Goal: Feedback & Contribution: Submit feedback/report problem

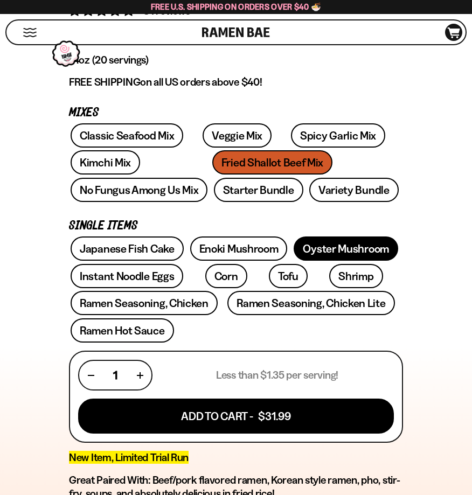
scroll to position [377, 0]
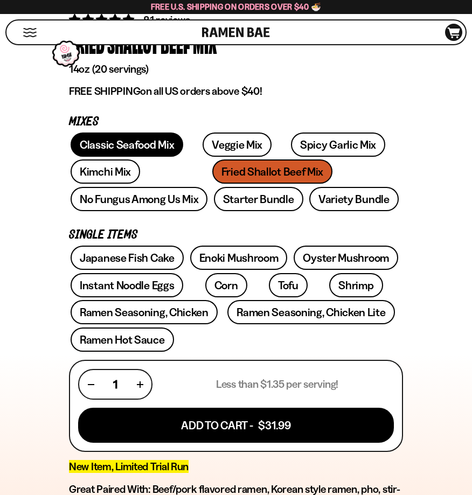
click at [123, 144] on link "Classic Seafood Mix" at bounding box center [127, 144] width 113 height 24
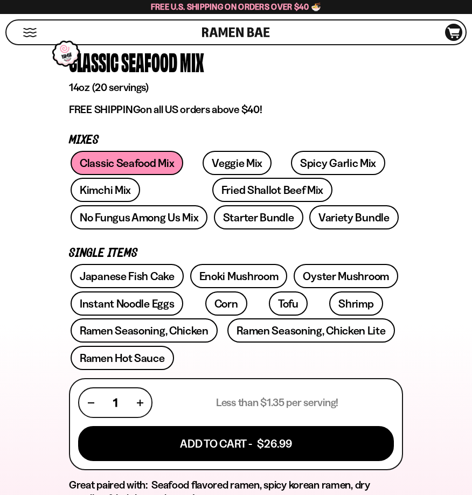
scroll to position [377, 0]
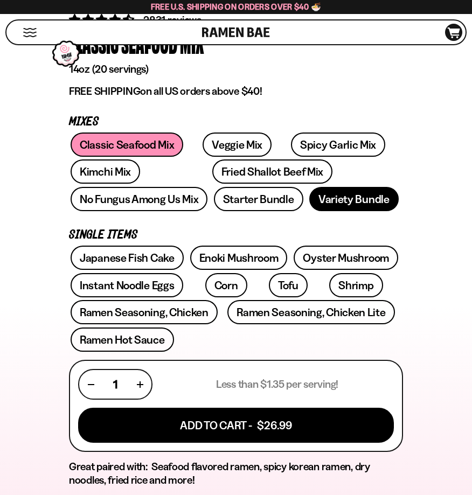
click at [309, 195] on link "Variety Bundle" at bounding box center [353, 199] width 89 height 24
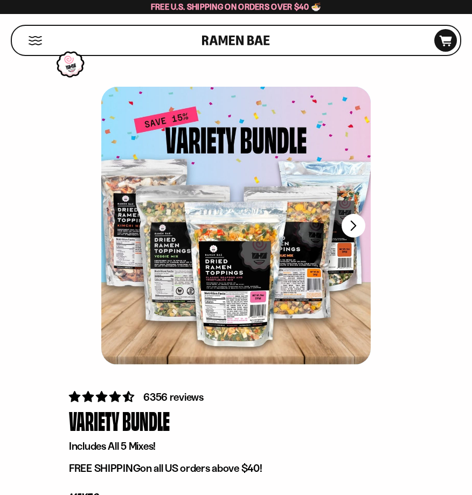
click at [29, 36] on button "Mobile Menu Trigger" at bounding box center [35, 40] width 15 height 9
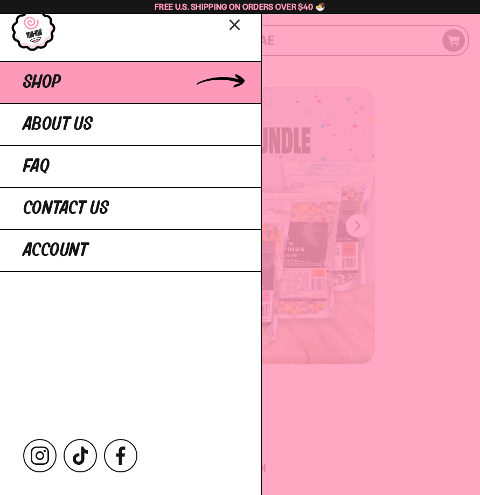
click at [66, 96] on link "Shop" at bounding box center [130, 82] width 261 height 42
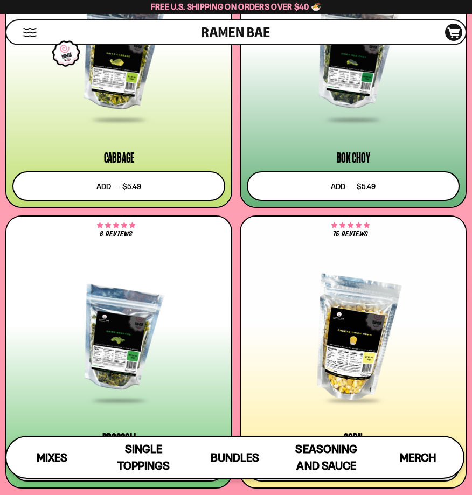
scroll to position [2835, 0]
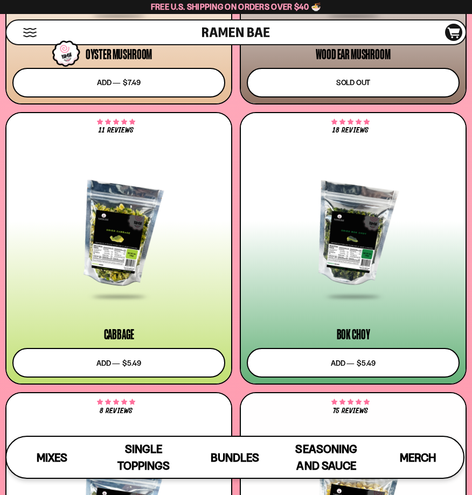
click at [365, 256] on div at bounding box center [353, 235] width 213 height 126
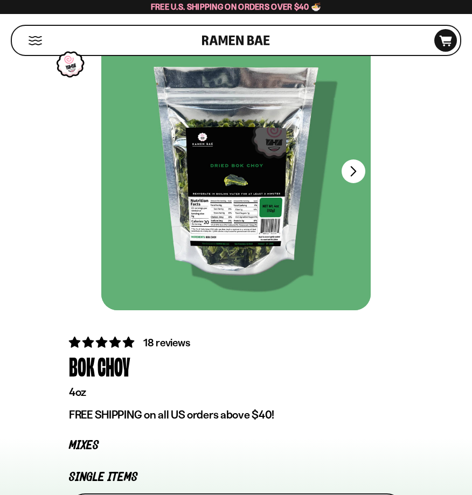
scroll to position [54, 0]
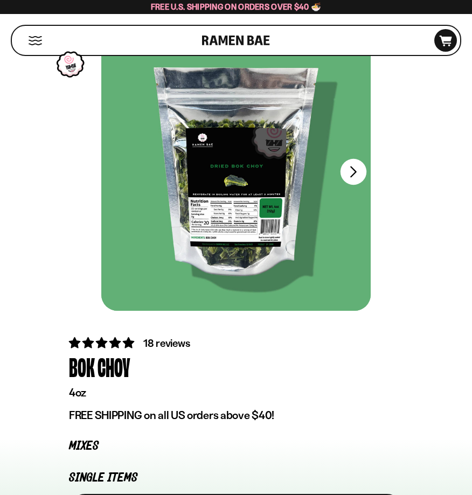
click at [355, 172] on button "FADCB6FD-DFAB-4417-9F21-029242090B77" at bounding box center [353, 172] width 26 height 26
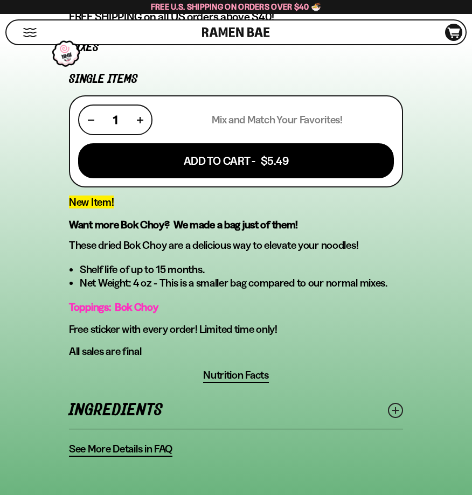
scroll to position [377, 0]
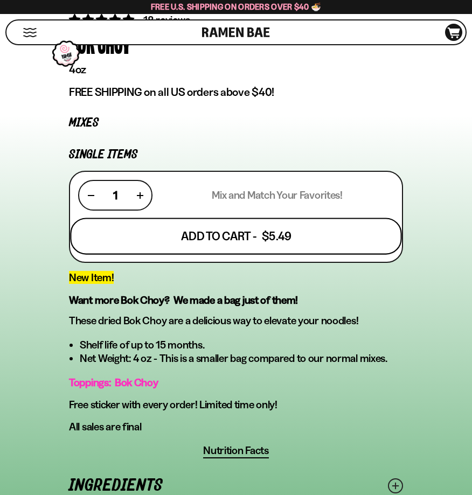
click at [278, 221] on button "Add To Cart - $5.49" at bounding box center [235, 236] width 331 height 37
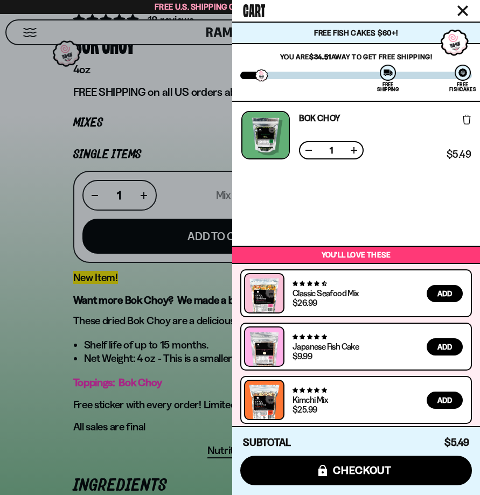
click at [220, 135] on div at bounding box center [240, 247] width 480 height 495
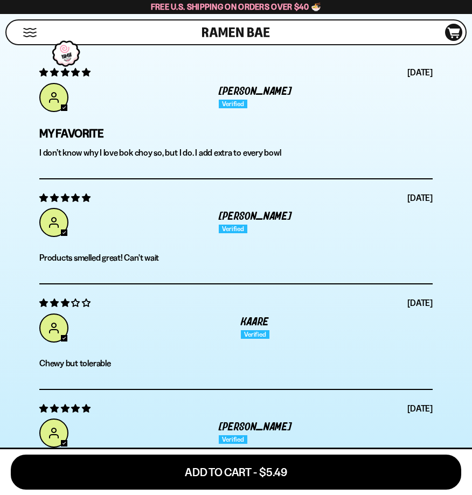
scroll to position [3069, 0]
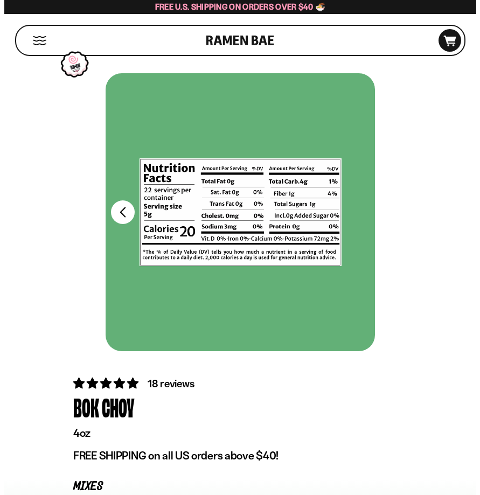
scroll to position [0, 0]
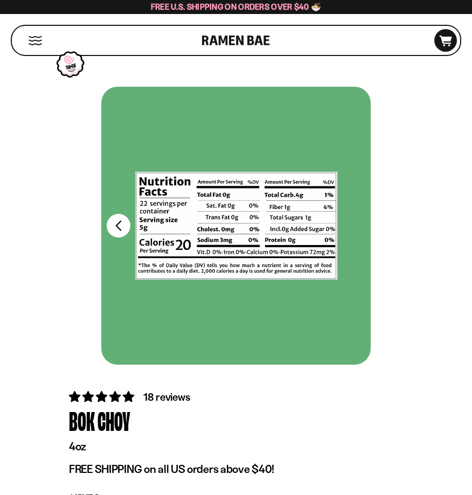
click at [112, 214] on div at bounding box center [235, 226] width 269 height 278
click at [128, 226] on button "FADCB6FD-DFAB-4417-9F21-029242090B77" at bounding box center [119, 226] width 26 height 26
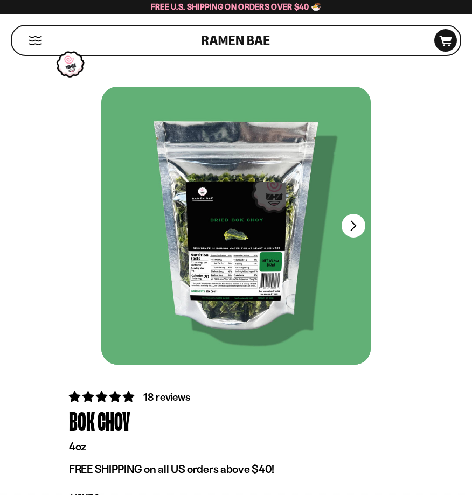
click at [29, 40] on button "Mobile Menu Trigger" at bounding box center [35, 40] width 15 height 9
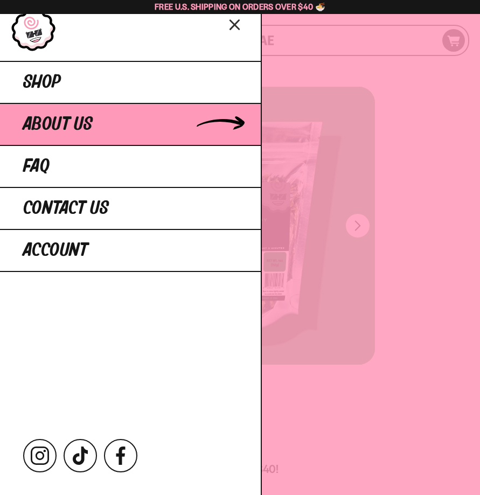
click at [85, 131] on span "About Us" at bounding box center [57, 124] width 69 height 19
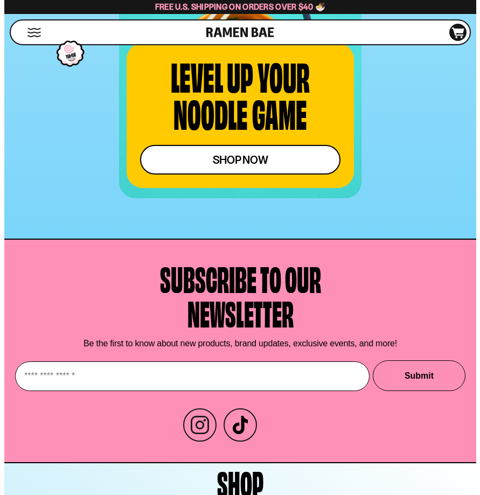
scroll to position [3354, 0]
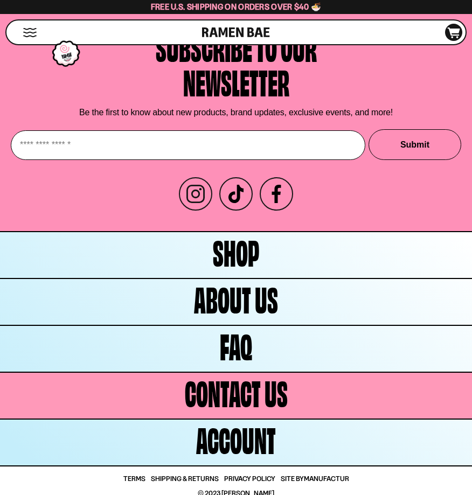
click at [228, 388] on span "Contact Us" at bounding box center [236, 391] width 103 height 34
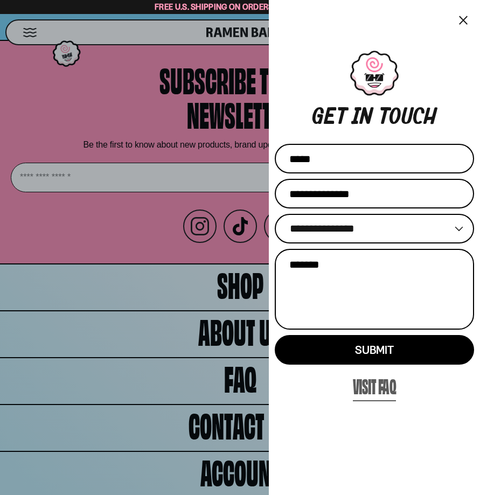
click at [374, 383] on link "Visit FAQ" at bounding box center [375, 385] width 44 height 31
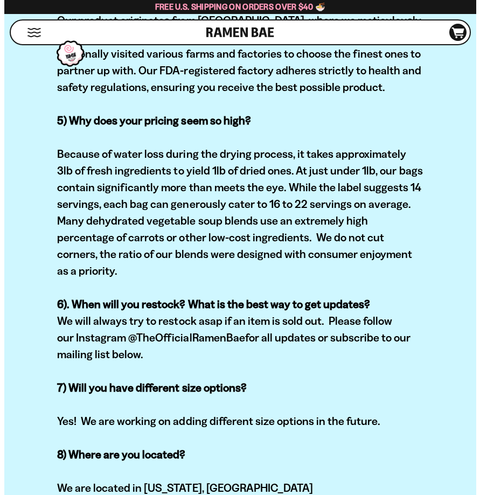
scroll to position [808, 0]
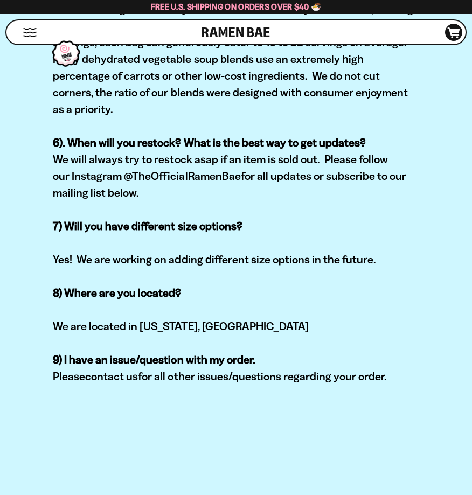
click at [25, 32] on button "Mobile Menu Trigger" at bounding box center [30, 32] width 15 height 9
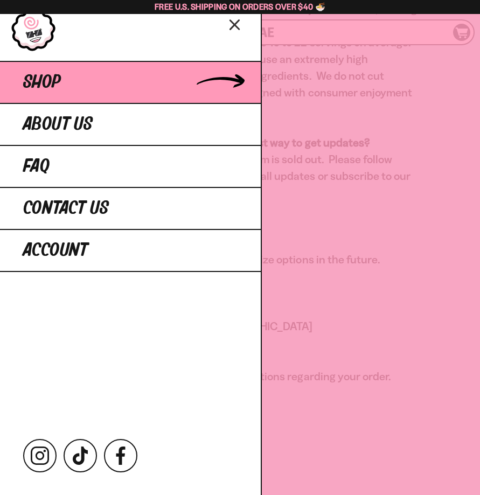
click at [53, 73] on span "Shop" at bounding box center [42, 82] width 38 height 19
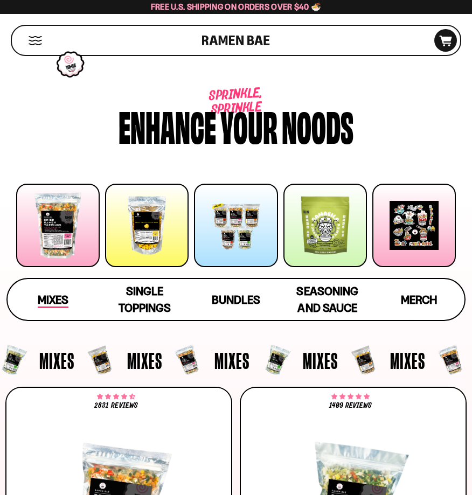
click at [51, 298] on span "Mixes" at bounding box center [53, 300] width 31 height 15
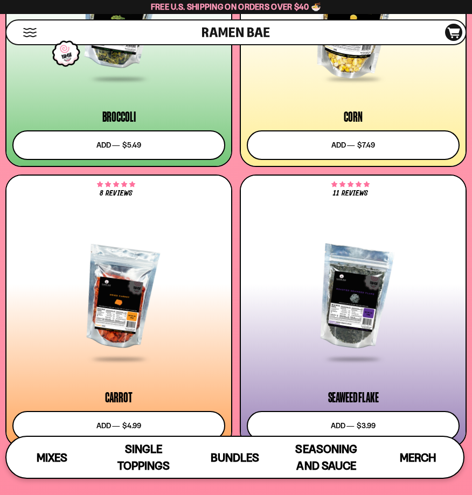
scroll to position [3402, 0]
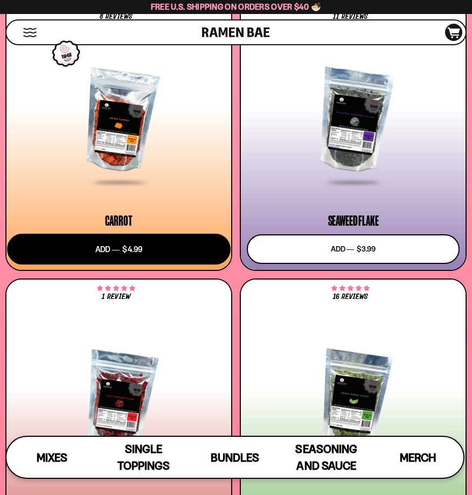
click at [159, 252] on button "Add to cart Add ― Regular price $4.99 Regular price Sale price $4.99 Unit price…" at bounding box center [118, 248] width 223 height 31
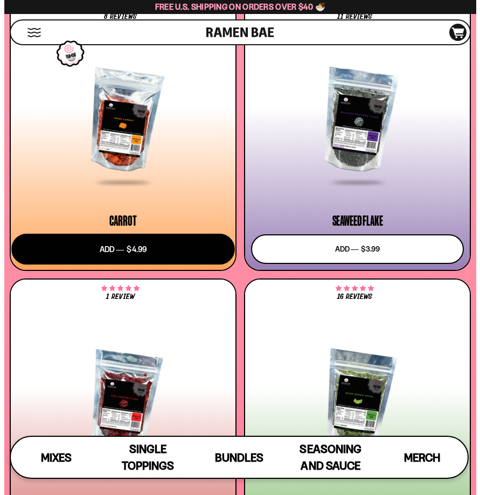
scroll to position [3565, 0]
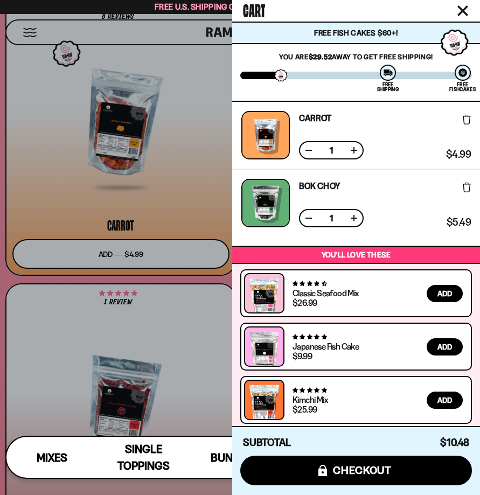
click at [41, 337] on div at bounding box center [240, 247] width 480 height 495
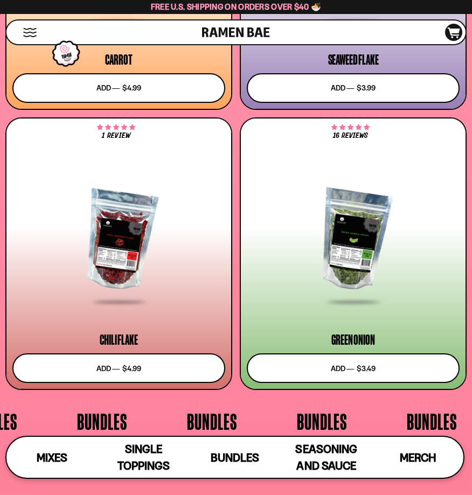
scroll to position [3671, 0]
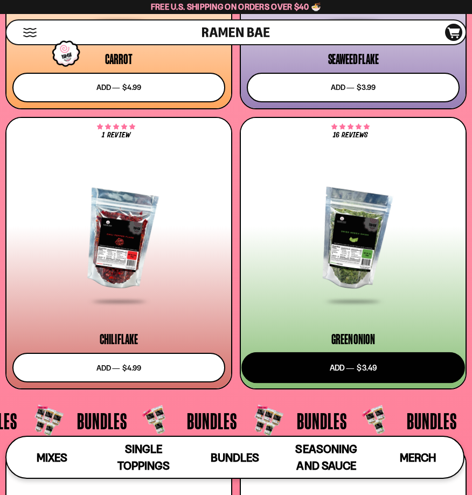
click at [288, 369] on button "Add to cart Add ― Regular price $3.49 Regular price Sale price $3.49 Unit price…" at bounding box center [352, 367] width 223 height 31
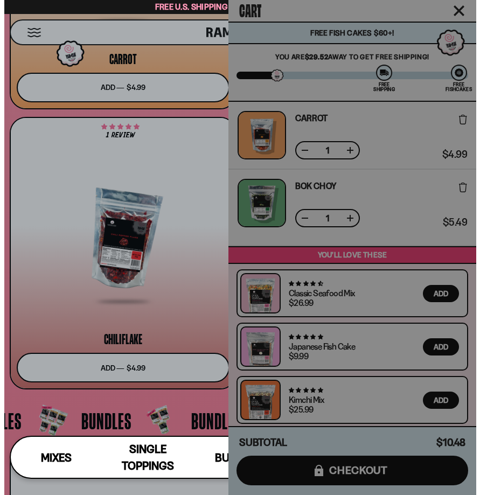
scroll to position [3726, 0]
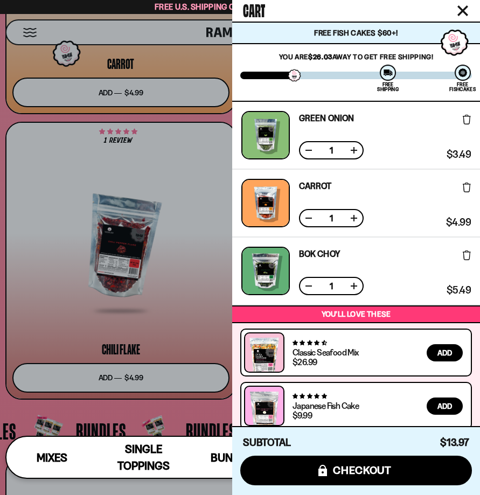
click at [194, 125] on div at bounding box center [240, 247] width 480 height 495
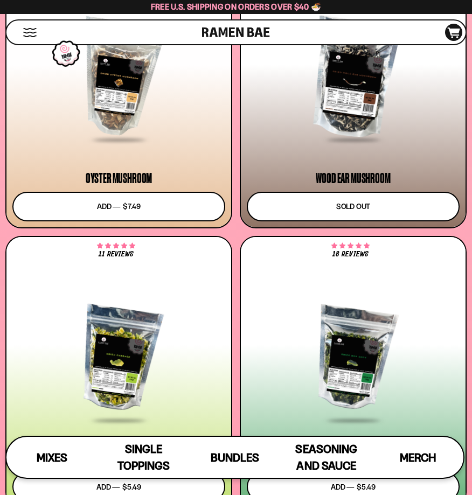
scroll to position [59, 0]
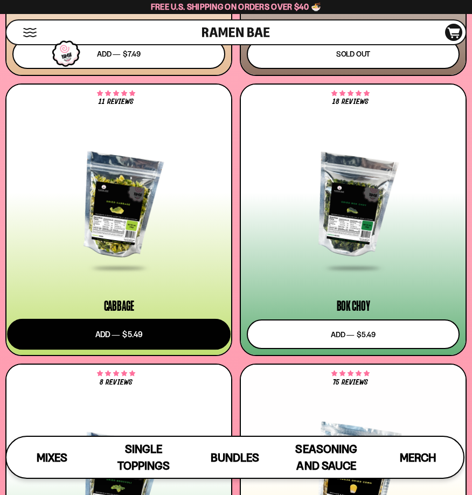
click at [157, 338] on button "Add to cart Add ― Regular price $5.49 Regular price Sale price $5.49 Unit price…" at bounding box center [118, 334] width 223 height 31
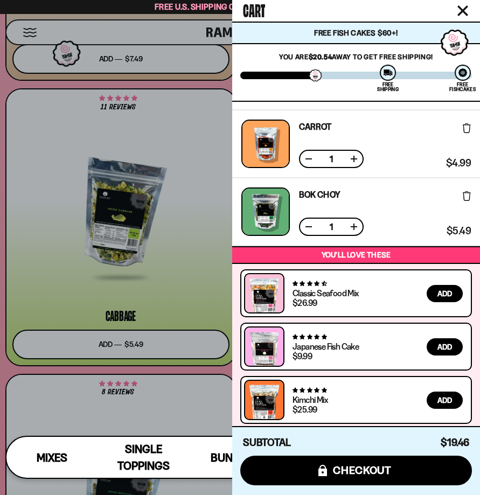
scroll to position [0, 0]
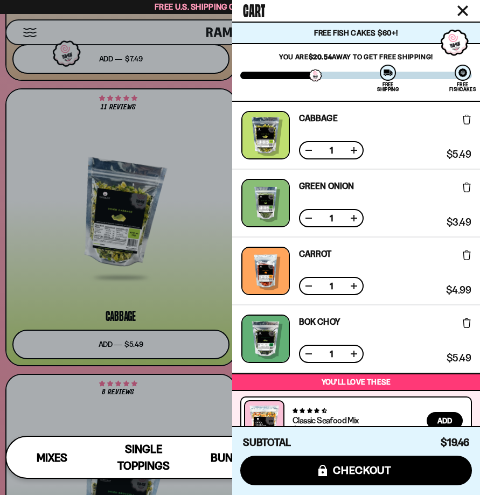
click at [191, 116] on div at bounding box center [240, 247] width 480 height 495
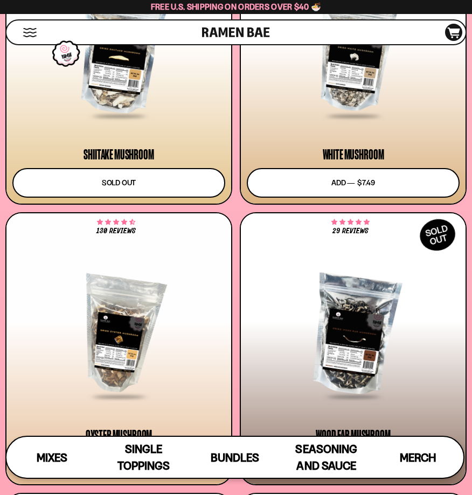
scroll to position [2433, 0]
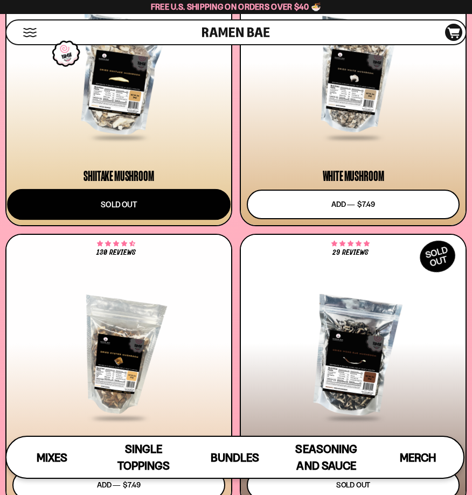
click at [167, 200] on button "Sold out" at bounding box center [118, 203] width 223 height 31
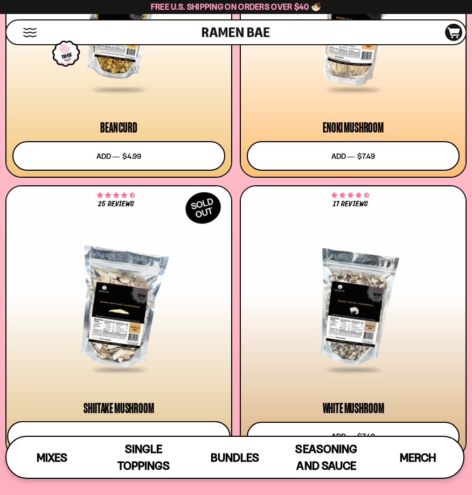
scroll to position [127, 0]
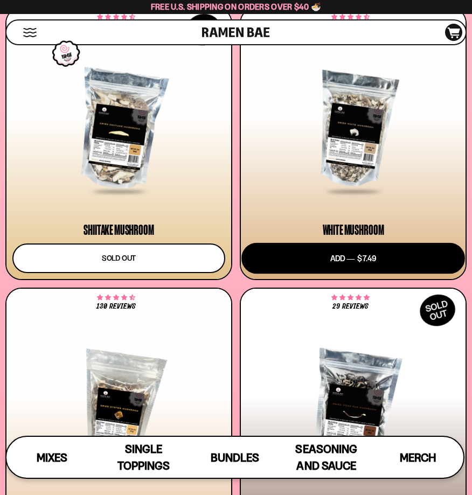
click at [316, 258] on button "Add to cart Add ― Regular price $7.49 Regular price Sale price $7.49 Unit price…" at bounding box center [352, 257] width 223 height 31
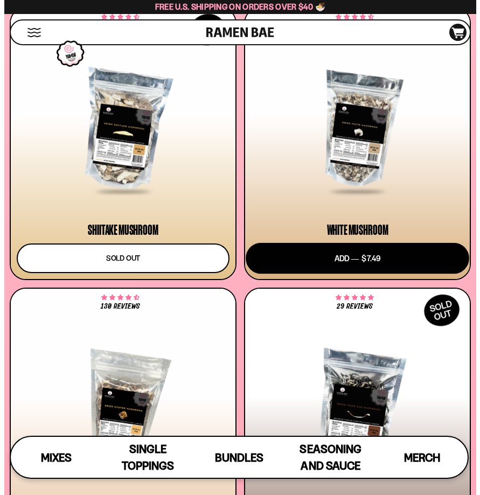
scroll to position [2415, 0]
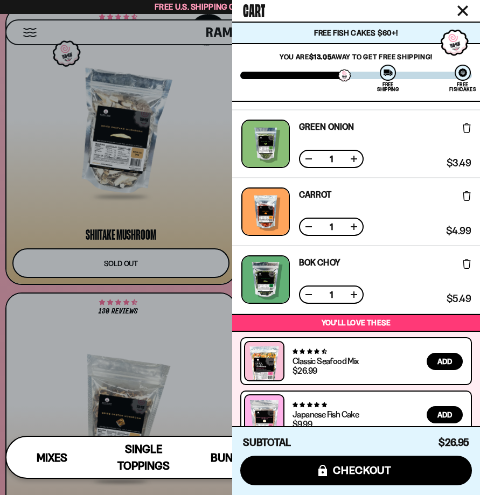
click at [192, 130] on div at bounding box center [240, 247] width 480 height 495
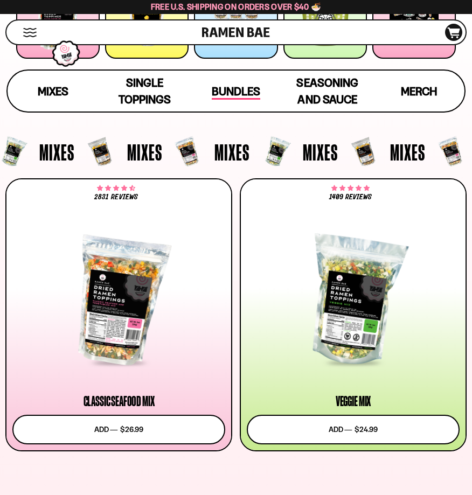
scroll to position [279, 0]
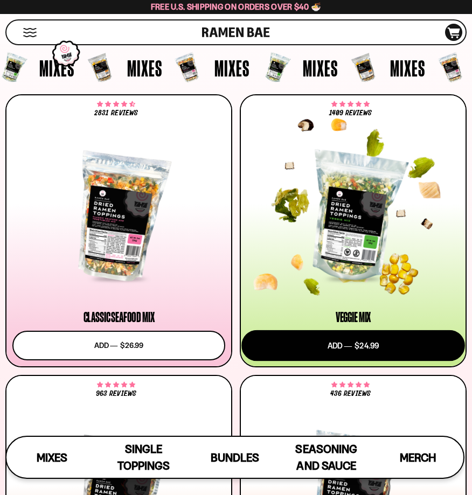
click at [335, 335] on button "Add to cart Add ― Regular price $24.99 Regular price Sale price $24.99 Unit pri…" at bounding box center [352, 345] width 223 height 31
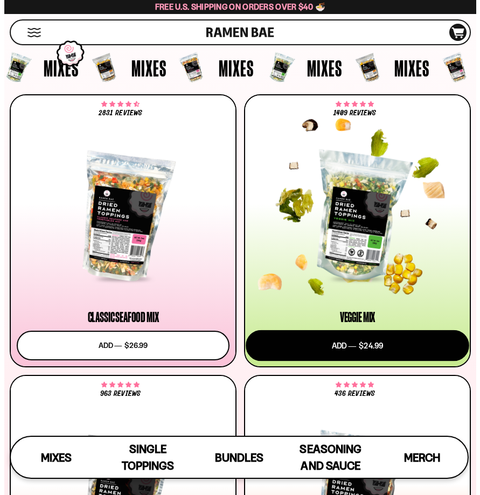
scroll to position [281, 0]
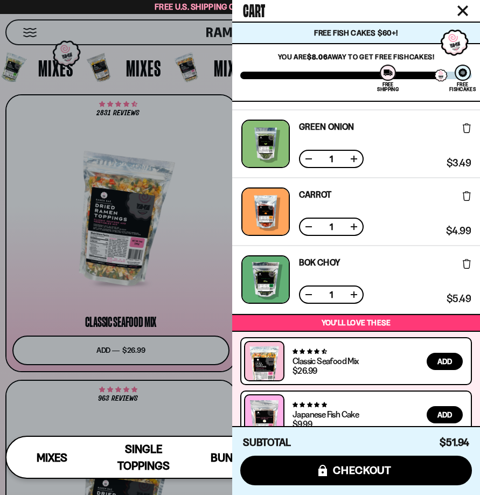
click at [206, 218] on div at bounding box center [240, 247] width 480 height 495
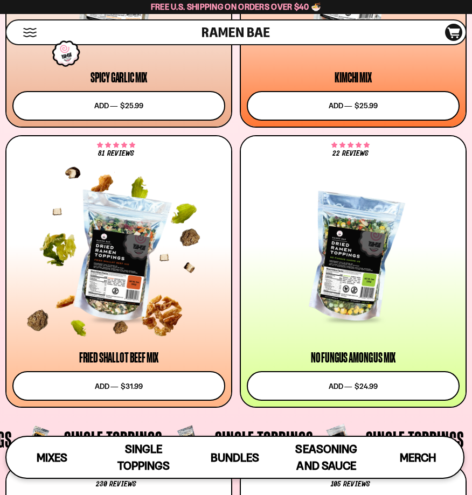
scroll to position [871, 0]
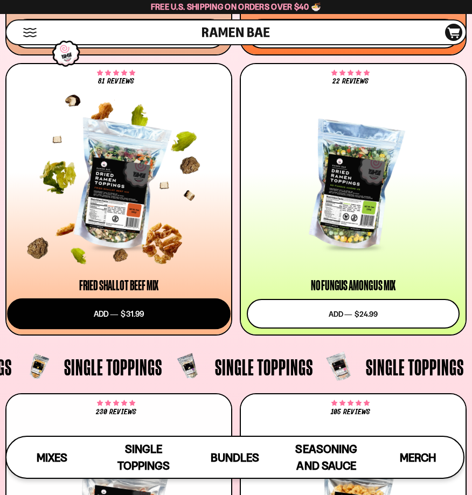
click at [145, 307] on button "Add to cart Add ― Regular price $31.99 Regular price Sale price $31.99 Unit pri…" at bounding box center [118, 313] width 223 height 31
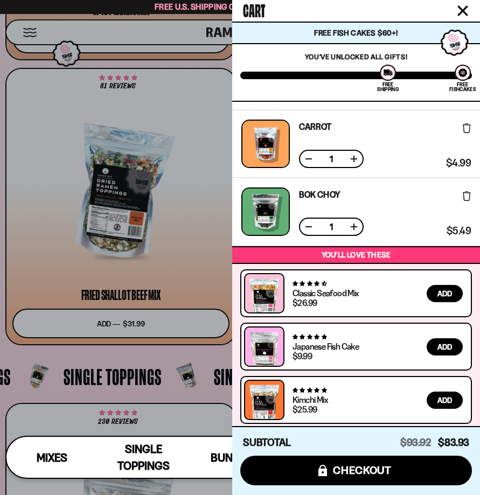
scroll to position [0, 0]
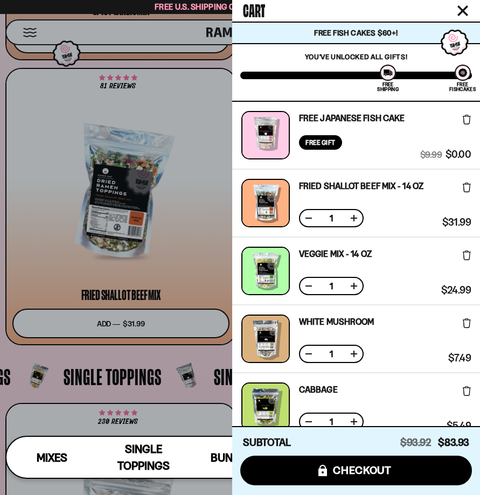
click at [184, 58] on div at bounding box center [240, 247] width 480 height 495
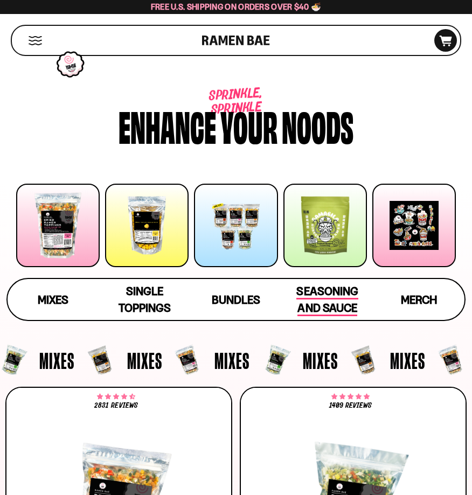
click at [325, 288] on span "Seasoning and Sauce" at bounding box center [326, 300] width 61 height 32
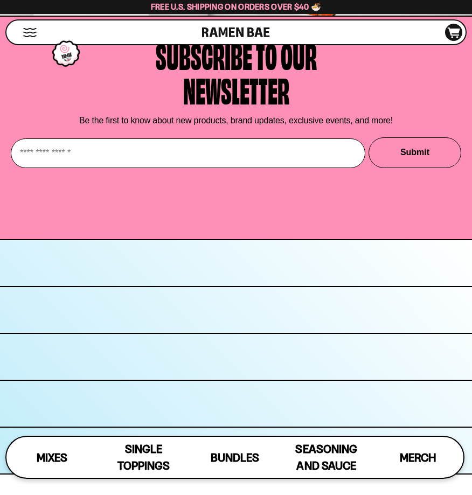
scroll to position [5609, 0]
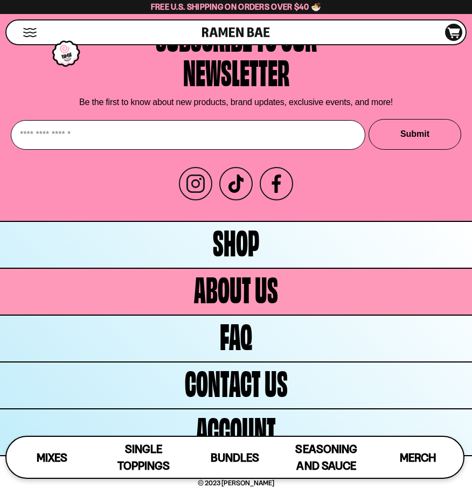
click at [256, 290] on span "About Us" at bounding box center [236, 287] width 84 height 34
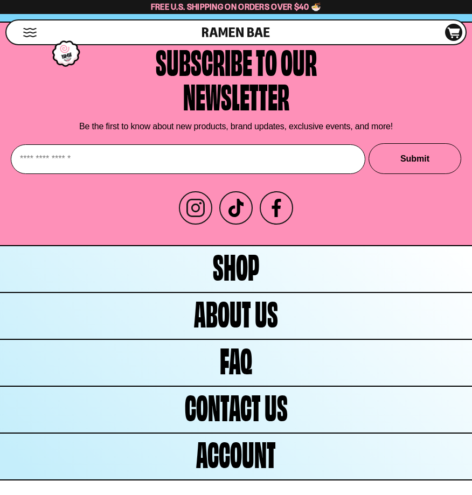
scroll to position [3354, 0]
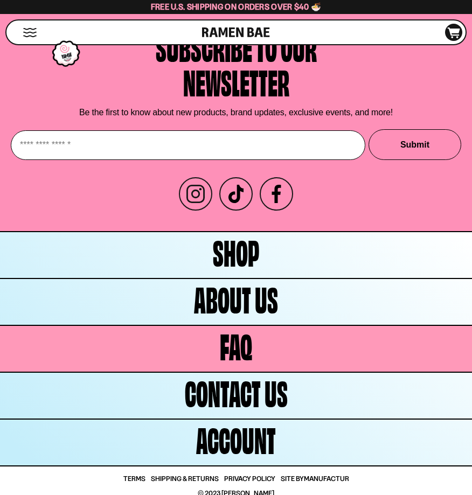
click at [208, 334] on link "FAQ" at bounding box center [236, 349] width 472 height 46
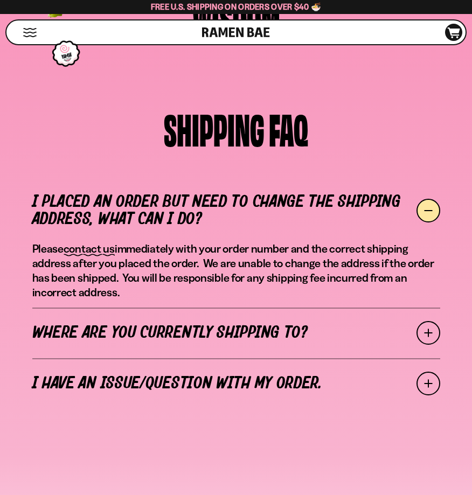
scroll to position [162, 0]
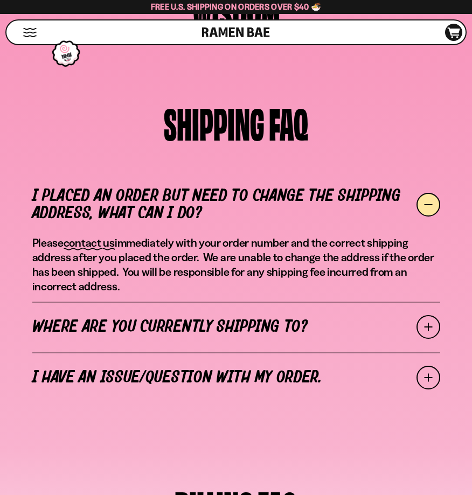
click at [430, 326] on span at bounding box center [428, 327] width 24 height 24
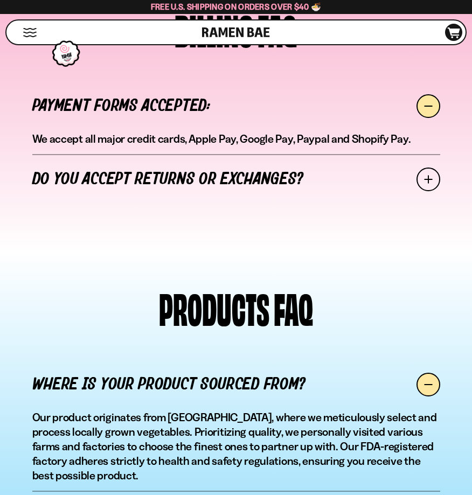
scroll to position [1185, 0]
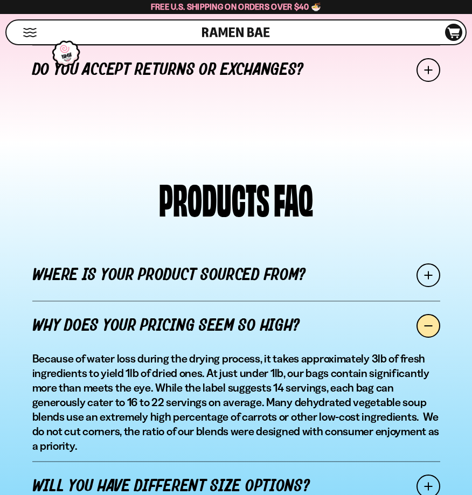
scroll to position [1292, 0]
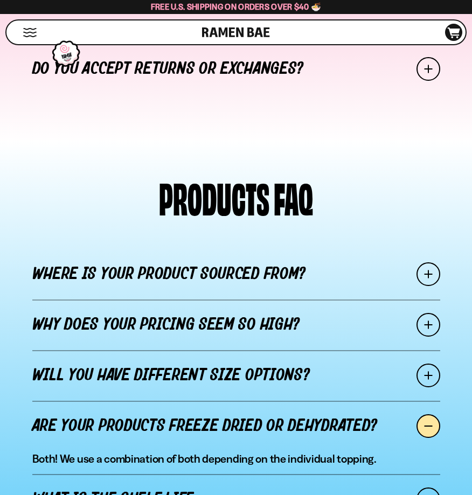
click at [435, 414] on span at bounding box center [428, 426] width 24 height 24
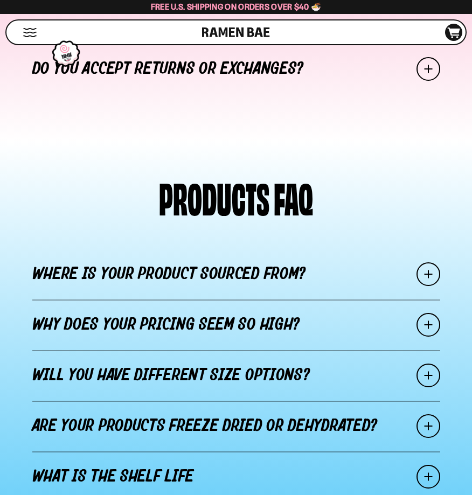
click at [435, 414] on span at bounding box center [428, 426] width 24 height 24
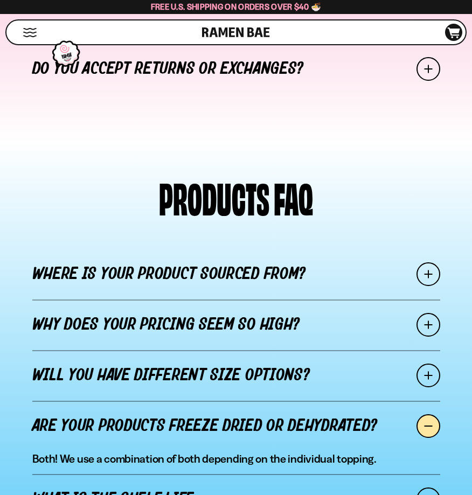
click at [430, 487] on span at bounding box center [428, 499] width 24 height 24
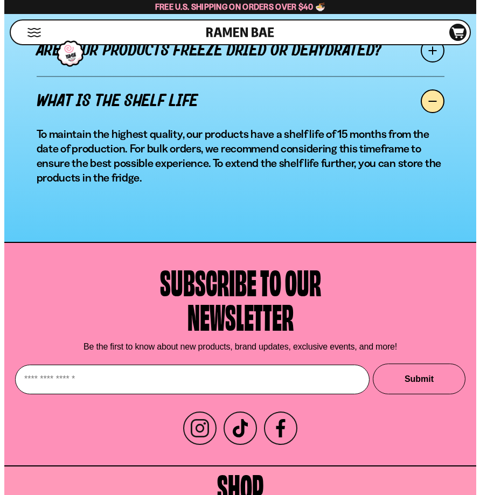
scroll to position [1738, 0]
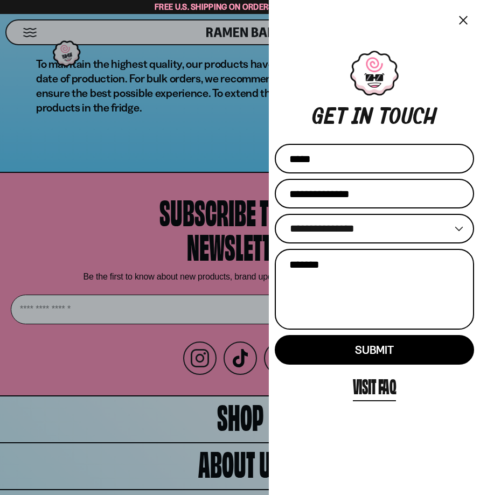
click at [348, 161] on input "Name" at bounding box center [374, 159] width 199 height 30
type input "**********"
click at [333, 192] on input "Email" at bounding box center [374, 194] width 199 height 30
type input "**********"
click at [464, 229] on select "**********" at bounding box center [374, 229] width 199 height 30
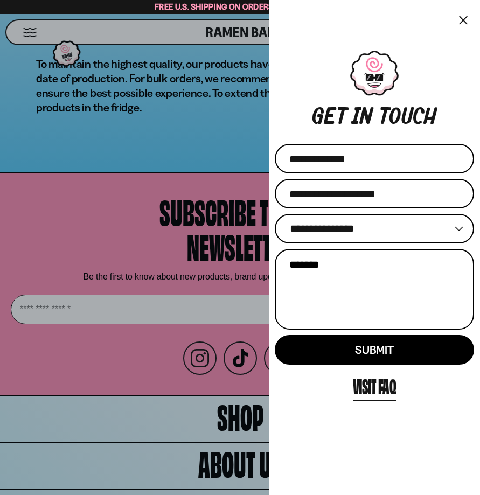
select select "*******"
click at [275, 214] on select "**********" at bounding box center [374, 229] width 199 height 30
click at [318, 264] on textarea "Message" at bounding box center [374, 289] width 199 height 81
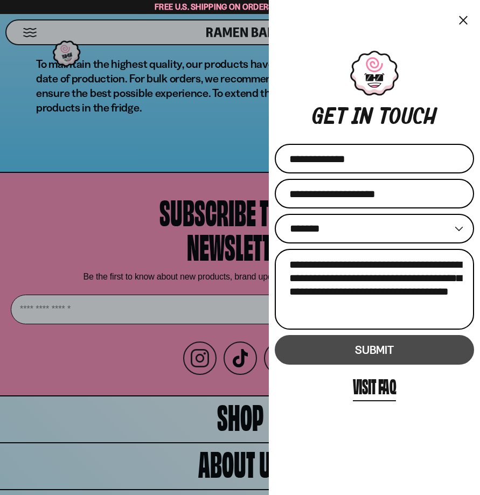
type textarea "**********"
click at [309, 354] on button "Submit" at bounding box center [374, 350] width 199 height 30
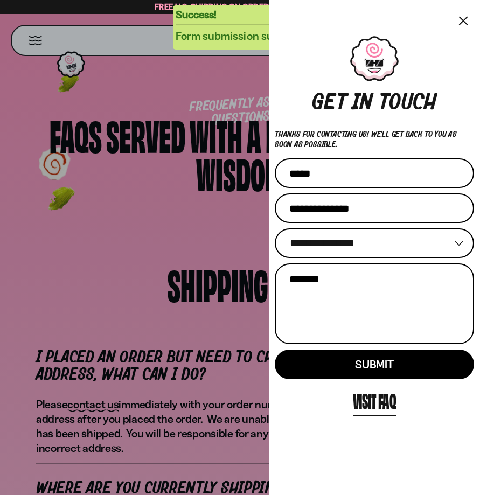
click at [458, 23] on button "×" at bounding box center [463, 20] width 12 height 16
